Goal: Task Accomplishment & Management: Manage account settings

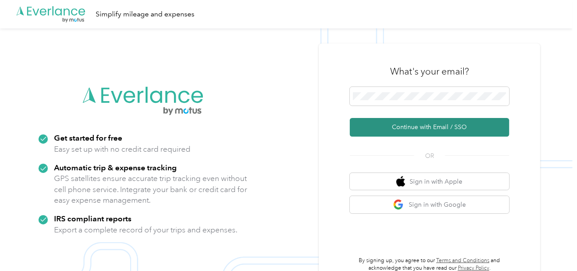
drag, startPoint x: 401, startPoint y: 129, endPoint x: 378, endPoint y: 122, distance: 23.8
click at [401, 130] on button "Continue with Email / SSO" at bounding box center [429, 127] width 159 height 19
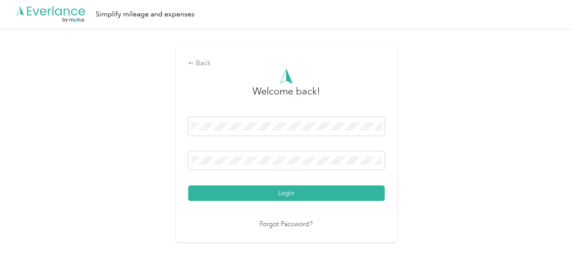
drag, startPoint x: 258, startPoint y: 188, endPoint x: 407, endPoint y: 175, distance: 148.9
click at [261, 188] on button "Login" at bounding box center [286, 193] width 197 height 16
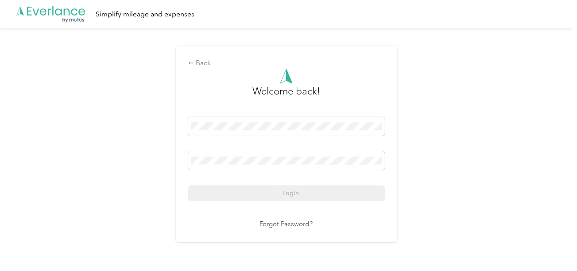
drag, startPoint x: 407, startPoint y: 175, endPoint x: 572, endPoint y: 167, distance: 165.9
click at [412, 173] on div "Back Welcome back! Login Forgot Password?" at bounding box center [286, 147] width 573 height 238
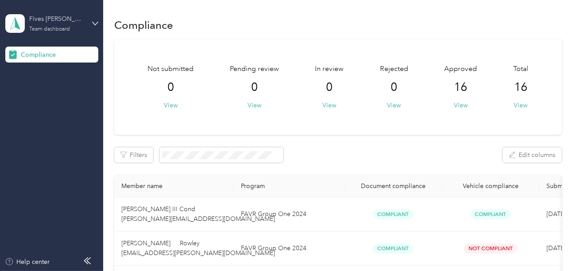
drag, startPoint x: 30, startPoint y: 12, endPoint x: 42, endPoint y: 29, distance: 21.6
click at [35, 17] on div "Fives [PERSON_NAME] Corp Team dashboard" at bounding box center [51, 23] width 93 height 31
click at [45, 91] on div "Log out" at bounding box center [30, 92] width 34 height 9
